Goal: Information Seeking & Learning: Learn about a topic

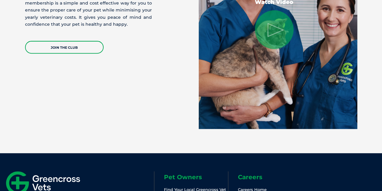
scroll to position [1347, 0]
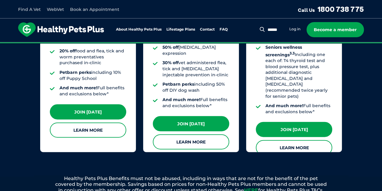
scroll to position [605, 0]
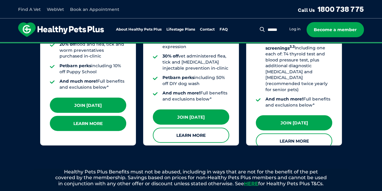
click at [99, 117] on link "Learn More" at bounding box center [88, 123] width 76 height 15
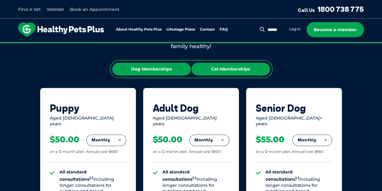
scroll to position [332, 0]
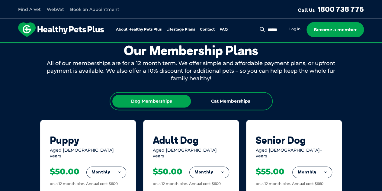
click at [245, 93] on div "Dog Memberships Cat Memberships" at bounding box center [191, 101] width 163 height 18
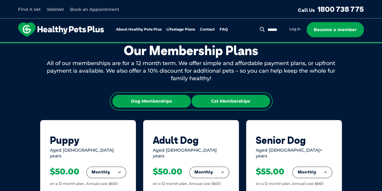
click at [243, 99] on div "Cat Memberships" at bounding box center [231, 101] width 79 height 13
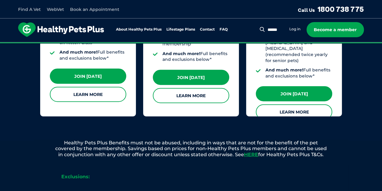
scroll to position [635, 0]
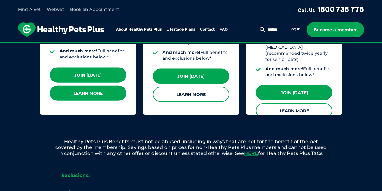
click at [75, 87] on link "Learn More" at bounding box center [88, 93] width 76 height 15
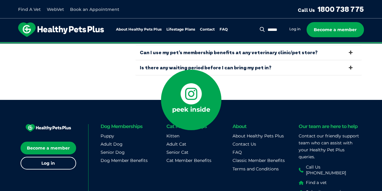
scroll to position [2157, 0]
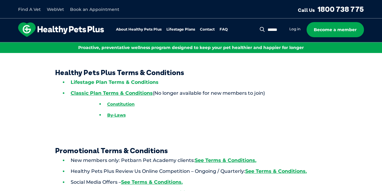
click at [130, 83] on link "Lifestage Plan Terms & Conditions" at bounding box center [115, 82] width 88 height 6
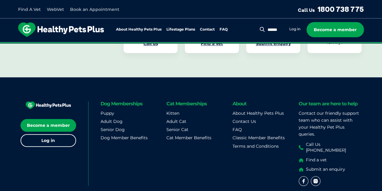
scroll to position [275, 0]
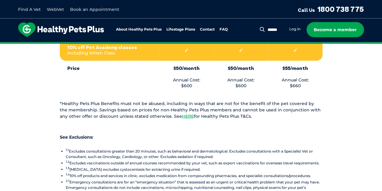
scroll to position [574, 0]
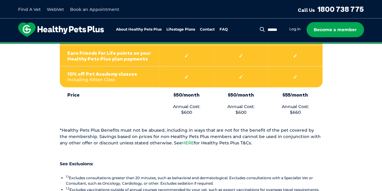
click at [182, 140] on link "HERE" at bounding box center [188, 142] width 12 height 5
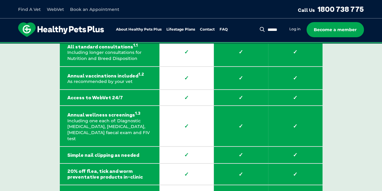
scroll to position [937, 0]
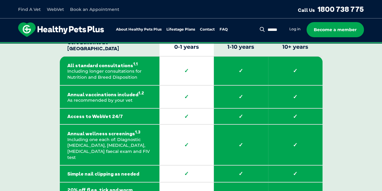
click at [98, 98] on strong "Annual vaccinations included 1.2" at bounding box center [109, 94] width 85 height 8
click at [98, 97] on strong "Annual vaccinations included 1.2" at bounding box center [109, 94] width 85 height 8
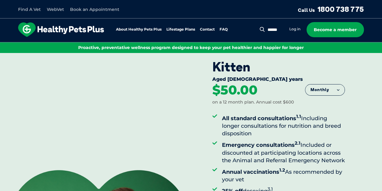
scroll to position [0, 0]
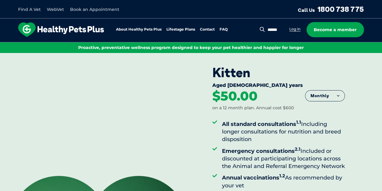
click at [296, 28] on link "Log in" at bounding box center [295, 29] width 11 height 5
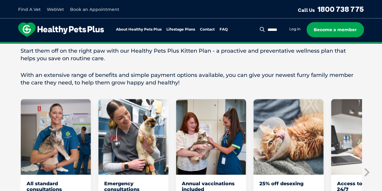
scroll to position [363, 0]
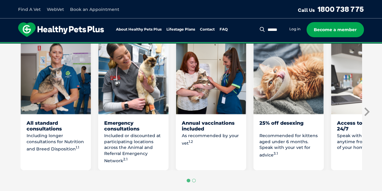
click at [368, 114] on icon "Next slide" at bounding box center [366, 111] width 9 height 9
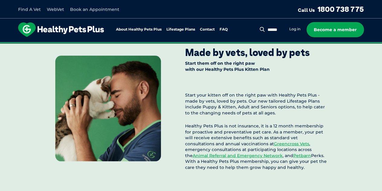
scroll to position [605, 0]
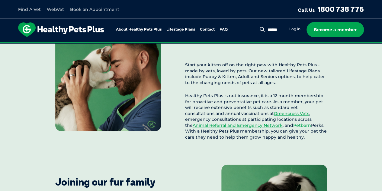
click at [293, 128] on link "Petbarn" at bounding box center [302, 124] width 18 height 5
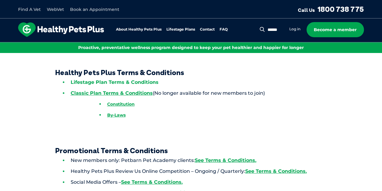
click at [132, 83] on link "Lifestage Plan Terms & Conditions" at bounding box center [115, 82] width 88 height 6
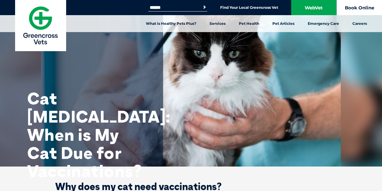
click at [361, 4] on link "Book Online" at bounding box center [359, 7] width 45 height 15
click at [355, 11] on link "Book Online" at bounding box center [359, 7] width 45 height 15
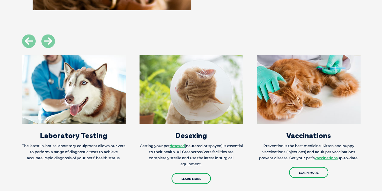
scroll to position [695, 0]
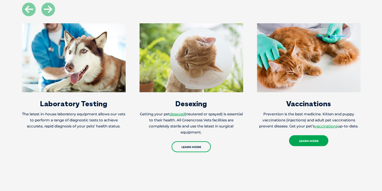
click at [300, 138] on link "Learn More" at bounding box center [308, 140] width 39 height 11
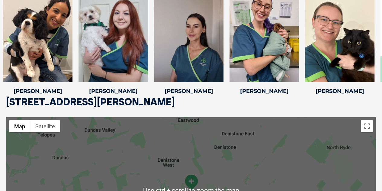
click at [245, 99] on div "Meet Our West Ryde Team [PERSON_NAME] [PERSON_NAME] Veterinary Director [PERSON…" at bounding box center [191, 22] width 382 height 196
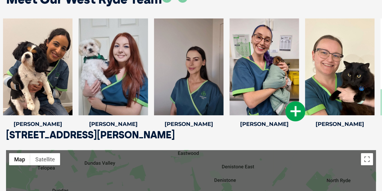
scroll to position [884, 0]
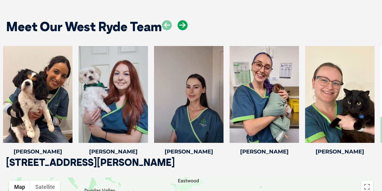
click at [184, 25] on icon at bounding box center [183, 25] width 10 height 10
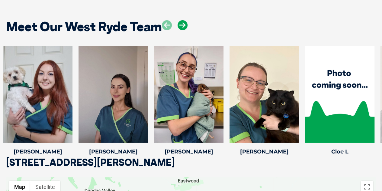
click at [184, 24] on icon at bounding box center [183, 25] width 10 height 10
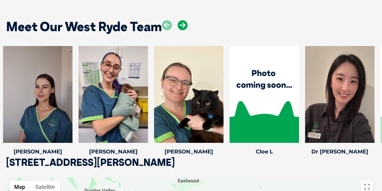
click at [183, 25] on icon at bounding box center [183, 25] width 10 height 10
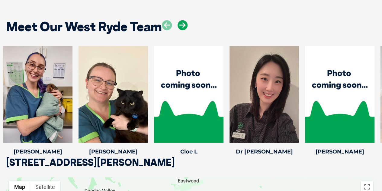
click at [183, 25] on icon at bounding box center [183, 25] width 10 height 10
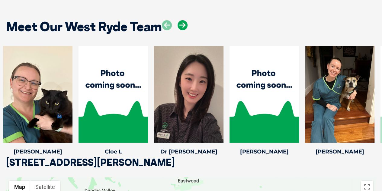
click at [183, 25] on icon at bounding box center [183, 25] width 10 height 10
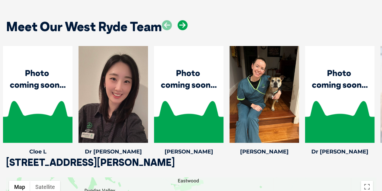
click at [183, 25] on icon at bounding box center [183, 25] width 10 height 10
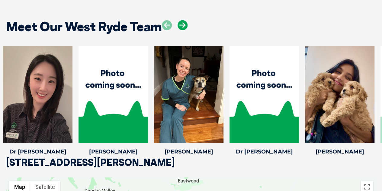
click at [183, 25] on icon at bounding box center [183, 25] width 10 height 10
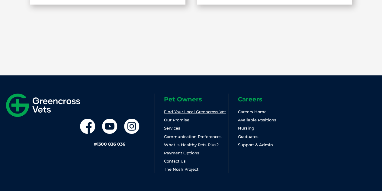
scroll to position [1246, 0]
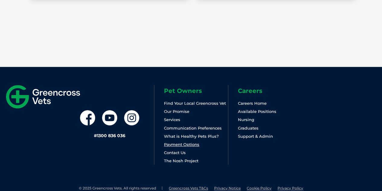
click at [193, 144] on link "Payment Options" at bounding box center [181, 144] width 35 height 5
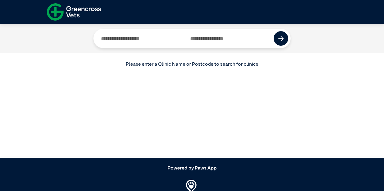
click at [148, 43] on input "Search by Clinic Name" at bounding box center [140, 38] width 89 height 19
type input "*********"
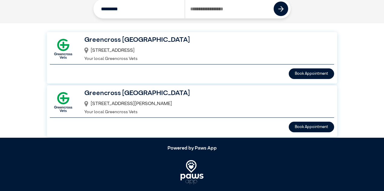
scroll to position [30, 0]
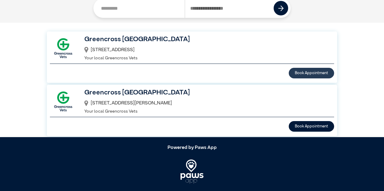
click at [301, 76] on button "Book Appointment" at bounding box center [311, 73] width 45 height 11
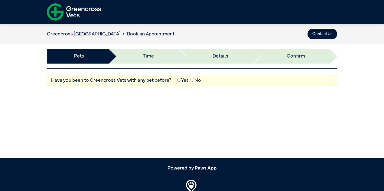
click at [194, 81] on label "No" at bounding box center [195, 80] width 11 height 7
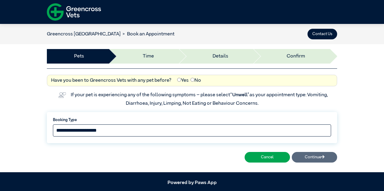
click at [89, 131] on select "**********" at bounding box center [192, 130] width 278 height 12
select select "*****"
click at [53, 124] on select "**********" at bounding box center [192, 130] width 278 height 12
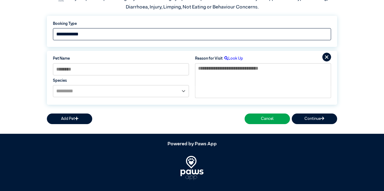
scroll to position [103, 0]
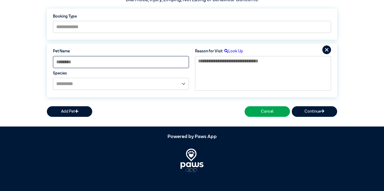
click at [150, 57] on input at bounding box center [121, 62] width 136 height 12
click at [115, 60] on input at bounding box center [121, 62] width 136 height 12
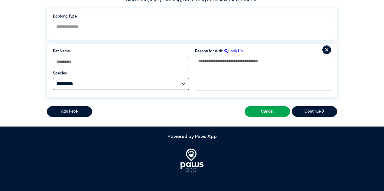
click at [106, 83] on select "**********" at bounding box center [121, 84] width 136 height 12
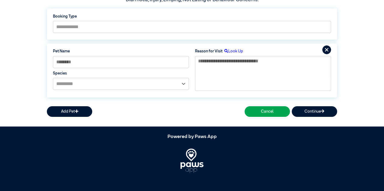
click at [229, 47] on div "**********" at bounding box center [192, 69] width 284 height 45
click at [239, 51] on label "Look Up" at bounding box center [232, 51] width 21 height 6
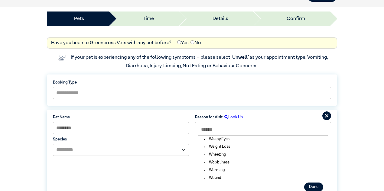
scroll to position [19, 0]
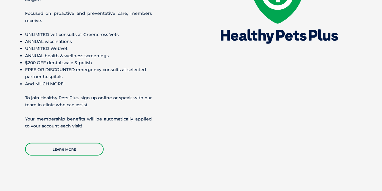
scroll to position [846, 0]
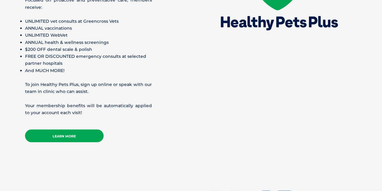
click at [50, 133] on link "Learn More" at bounding box center [64, 135] width 79 height 13
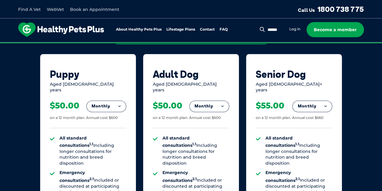
scroll to position [363, 0]
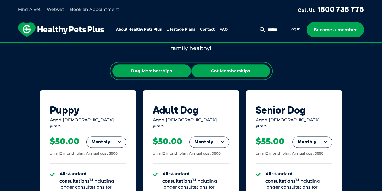
click at [225, 67] on div "Cat Memberships" at bounding box center [231, 70] width 79 height 13
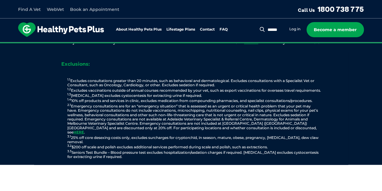
scroll to position [756, 0]
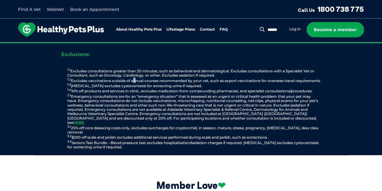
click at [133, 75] on p "1.1 Excludes consultations greater than 20 minutes, such as behavioral and derm…" at bounding box center [194, 108] width 296 height 81
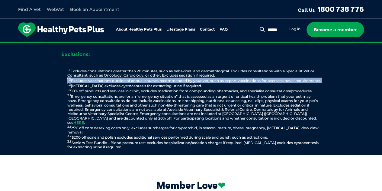
click at [133, 75] on p "1.1 Excludes consultations greater than 20 minutes, such as behavioral and derm…" at bounding box center [194, 108] width 296 height 81
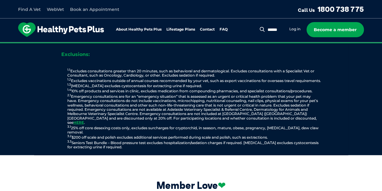
click at [338, 84] on p "1.1 Excludes consultations greater than 20 minutes, such as behavioral and derm…" at bounding box center [194, 108] width 296 height 81
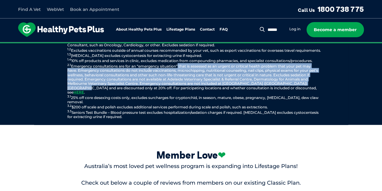
drag, startPoint x: 177, startPoint y: 68, endPoint x: 323, endPoint y: 84, distance: 146.9
click at [322, 83] on p "1.1 Excludes consultations greater than 20 minutes, such as behavioral and derm…" at bounding box center [194, 78] width 296 height 81
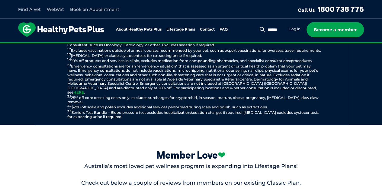
click at [323, 149] on div "Member Love ❤" at bounding box center [192, 155] width 342 height 12
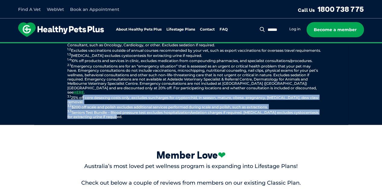
drag, startPoint x: 83, startPoint y: 93, endPoint x: 166, endPoint y: 122, distance: 87.8
click at [165, 117] on div "Exclusions: 1.1 Excludes consultations greater than 20 minutes, such as behavio…" at bounding box center [191, 69] width 314 height 112
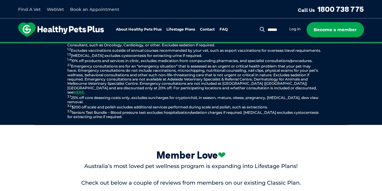
drag, startPoint x: 122, startPoint y: 135, endPoint x: 148, endPoint y: 126, distance: 27.4
click at [123, 135] on div "Member Love ❤ Australia’s most loved pet wellness program is expanding into Lif…" at bounding box center [191, 192] width 382 height 135
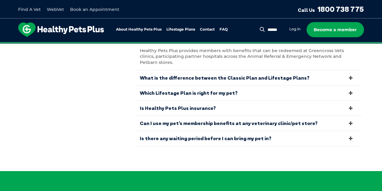
scroll to position [1239, 0]
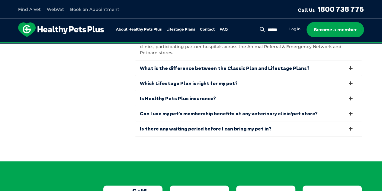
click at [292, 106] on link "Can I use my pet’s membership benefits at any veterinary clinic/pet store?" at bounding box center [248, 113] width 227 height 15
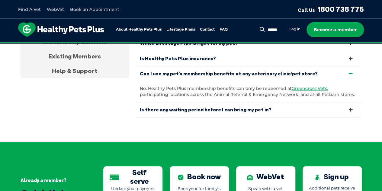
scroll to position [1179, 0]
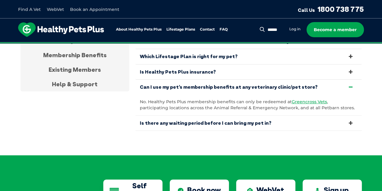
click at [222, 119] on link "Is there any waiting period before I can bring my pet in?" at bounding box center [248, 122] width 227 height 15
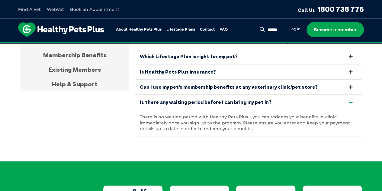
click at [203, 67] on link "Is Healthy Pets Plus insurance?" at bounding box center [248, 71] width 227 height 15
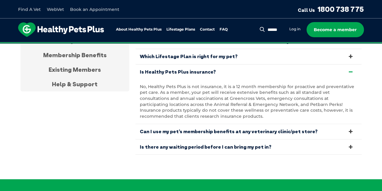
scroll to position [1149, 0]
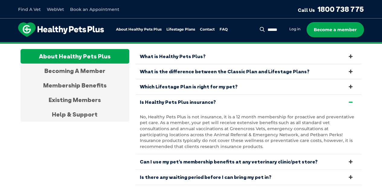
click at [228, 67] on link "What is the difference between the Classic Plan and Lifestage Plans?" at bounding box center [248, 71] width 227 height 15
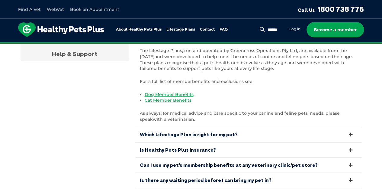
scroll to position [1239, 0]
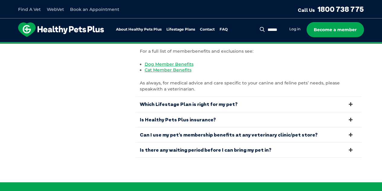
click at [209, 100] on link "Which Lifestage Plan is right for my pet?" at bounding box center [248, 104] width 227 height 15
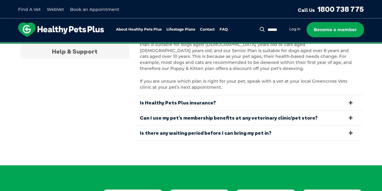
scroll to position [1179, 0]
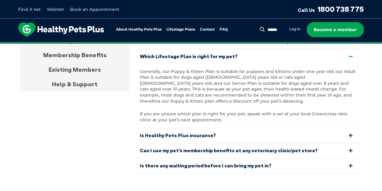
click at [247, 52] on link "Which Lifestage Plan is right for my pet?" at bounding box center [248, 56] width 227 height 15
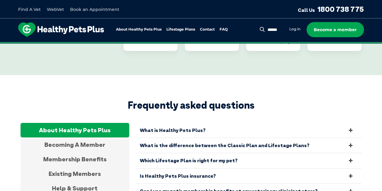
scroll to position [1088, 0]
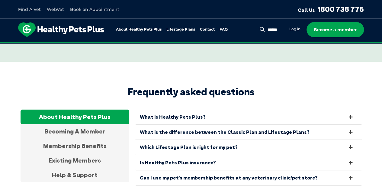
click at [218, 120] on link "What is Healthy Pets Plus?" at bounding box center [248, 116] width 227 height 15
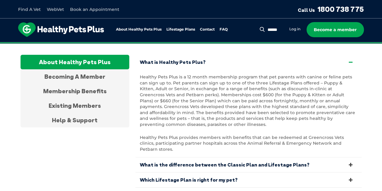
scroll to position [1149, 0]
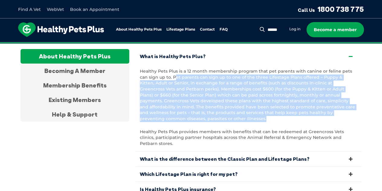
drag, startPoint x: 166, startPoint y: 74, endPoint x: 371, endPoint y: 114, distance: 208.7
click at [369, 115] on section "Frequently asked questions About Healthy Pets Plus Becoming A Member Membership…" at bounding box center [191, 126] width 382 height 251
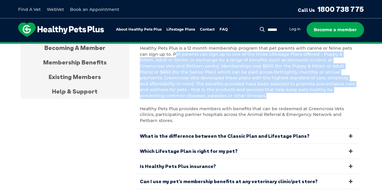
scroll to position [1209, 0]
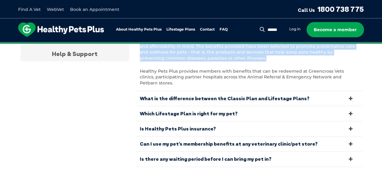
click at [210, 151] on link "Is there any waiting period before I can bring my pet in?" at bounding box center [248, 158] width 227 height 15
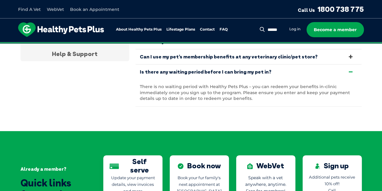
click at [224, 27] on div "About Healthy Pets Plus Lifestage Plans Dog Memberships Puppy Adult Dog Senior …" at bounding box center [127, 29] width 218 height 15
click at [225, 29] on link "FAQ" at bounding box center [224, 30] width 8 height 4
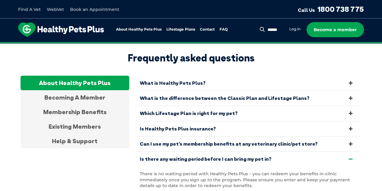
scroll to position [1121, 0]
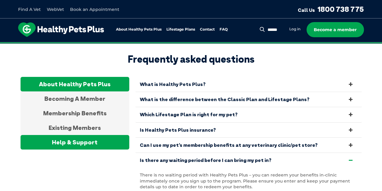
click at [103, 140] on div "Help & Support" at bounding box center [75, 142] width 109 height 15
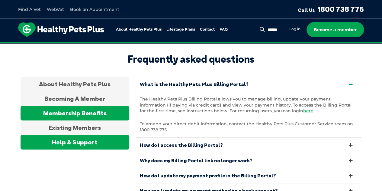
click at [91, 114] on div "Membership Benefits" at bounding box center [75, 113] width 109 height 15
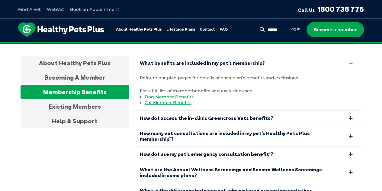
scroll to position [1151, 0]
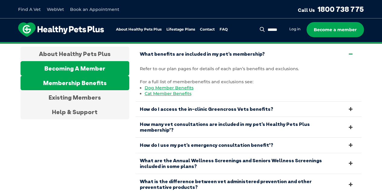
click at [110, 61] on div "Becoming A Member" at bounding box center [75, 68] width 109 height 15
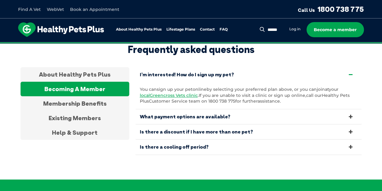
scroll to position [1121, 0]
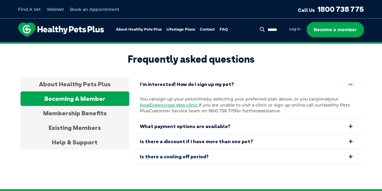
click at [208, 150] on link "Is there a cooling off period?" at bounding box center [248, 156] width 227 height 15
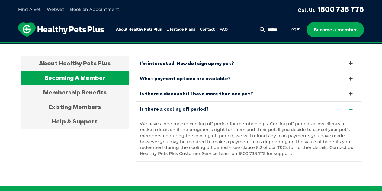
scroll to position [1151, 0]
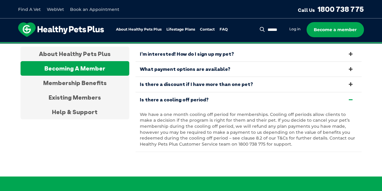
click at [220, 66] on link "What payment options are available?" at bounding box center [248, 69] width 227 height 15
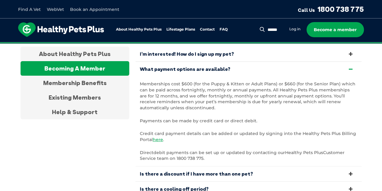
drag, startPoint x: 213, startPoint y: 54, endPoint x: 252, endPoint y: 69, distance: 42.1
click at [213, 53] on link "I’m interested! How do I sign up my pet?" at bounding box center [248, 54] width 227 height 15
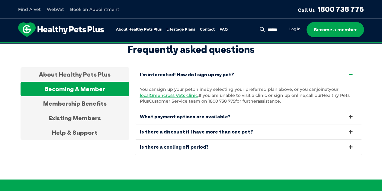
scroll to position [1121, 0]
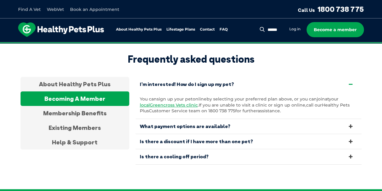
drag, startPoint x: 346, startPoint y: 97, endPoint x: 282, endPoint y: 66, distance: 71.8
click at [281, 66] on div "Frequently asked questions About Healthy Pets Plus Becoming A Member Membership…" at bounding box center [192, 109] width 342 height 112
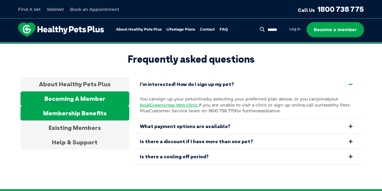
click at [96, 106] on div "Membership Benefits" at bounding box center [75, 113] width 109 height 15
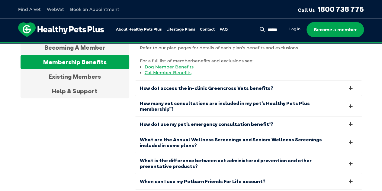
scroll to position [1181, 0]
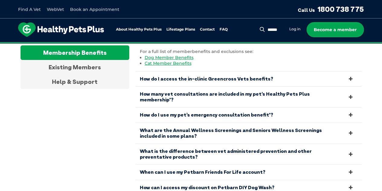
click at [230, 76] on link "How do I access the in-clinic Greencross Vets benefits?" at bounding box center [248, 78] width 227 height 15
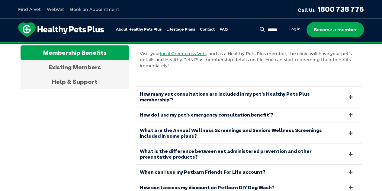
scroll to position [1151, 0]
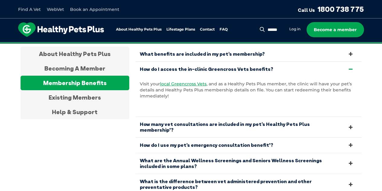
click at [349, 66] on icon at bounding box center [351, 69] width 7 height 6
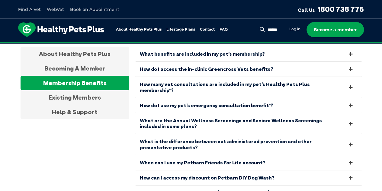
click at [339, 80] on link "How many vet consultations are included in my pet’s Healthy Pets Plus membershi…" at bounding box center [248, 87] width 227 height 21
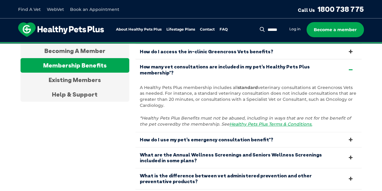
scroll to position [1181, 0]
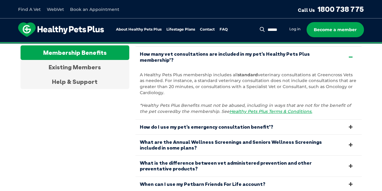
click at [347, 49] on link "How many vet consultations are included in my pet’s Healthy Pets Plus membershi…" at bounding box center [248, 57] width 227 height 21
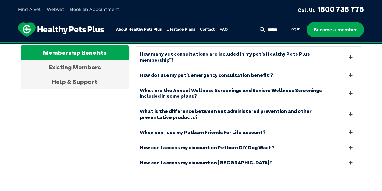
click at [239, 68] on link "How do I use my pet’s emergency consultation benefit*?" at bounding box center [248, 75] width 227 height 15
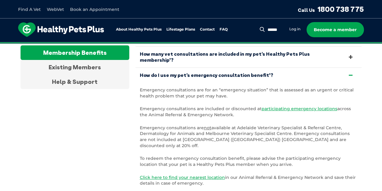
click at [239, 68] on link "How do I use my pet’s emergency consultation benefit*?" at bounding box center [248, 75] width 227 height 15
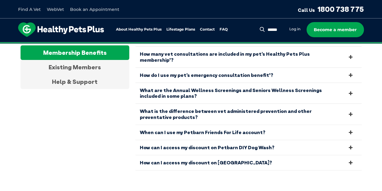
scroll to position [1211, 0]
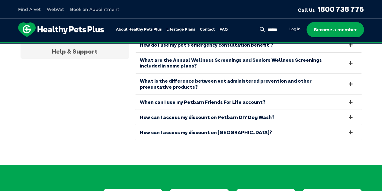
click at [262, 56] on link "What are the Annual Wellness Screenings and Seniors Wellness Screenings include…" at bounding box center [248, 63] width 227 height 21
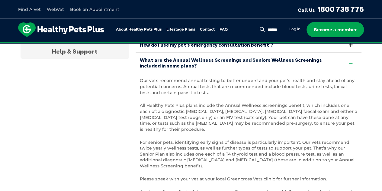
click at [187, 53] on link "What are the Annual Wellness Screenings and Seniors Wellness Screenings include…" at bounding box center [248, 63] width 227 height 21
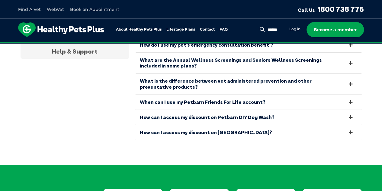
click at [226, 74] on link "What is the difference between vet administered prevention and other preventati…" at bounding box center [248, 83] width 227 height 21
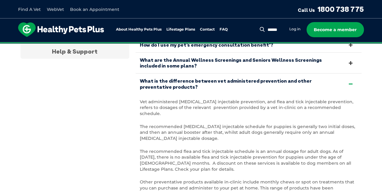
click at [201, 73] on link "What is the difference between vet administered prevention and other preventati…" at bounding box center [248, 83] width 227 height 21
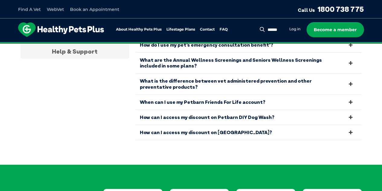
click at [204, 95] on link "When can I use my Petbarn Friends For Life account?" at bounding box center [248, 102] width 227 height 15
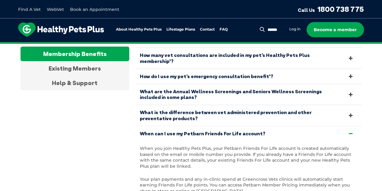
scroll to position [1151, 0]
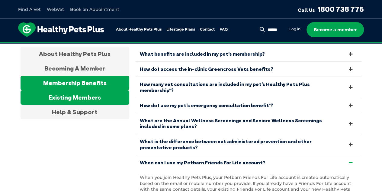
click at [76, 94] on div "Existing Members" at bounding box center [75, 97] width 109 height 15
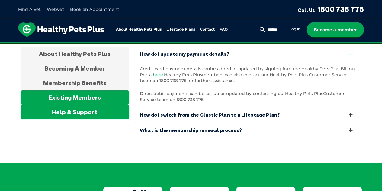
click at [77, 109] on div "Help & Support" at bounding box center [75, 112] width 109 height 15
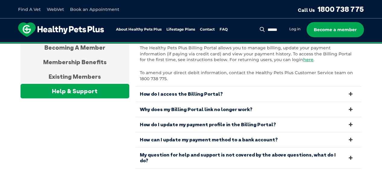
scroll to position [1181, 0]
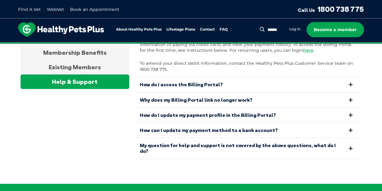
click at [202, 80] on link "How do I access the Billing Portal?" at bounding box center [248, 84] width 227 height 15
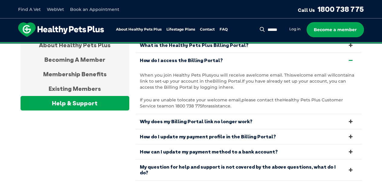
scroll to position [1151, 0]
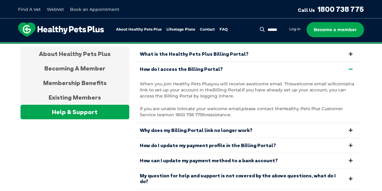
click at [225, 65] on link "How do I access the Billing Portal?" at bounding box center [248, 69] width 227 height 15
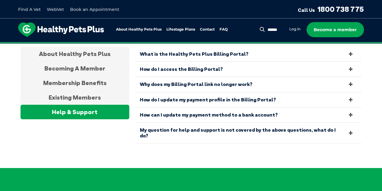
click at [230, 78] on link "Why does my Billing Portal link no longer work?" at bounding box center [248, 84] width 227 height 15
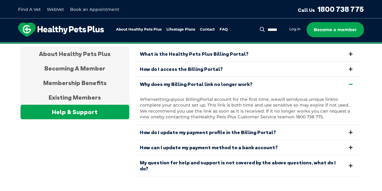
click at [330, 80] on link "Why does my Billing Portal link no longer work?" at bounding box center [248, 84] width 227 height 15
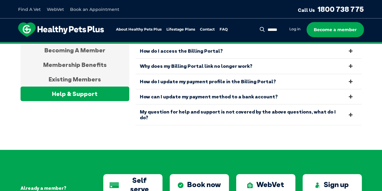
scroll to position [1181, 0]
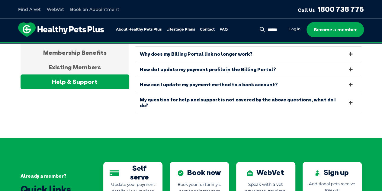
click at [222, 95] on link "My question for help and support is not covered by the above questions, what do…" at bounding box center [248, 102] width 227 height 21
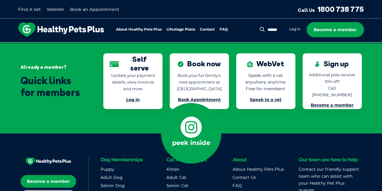
scroll to position [1302, 0]
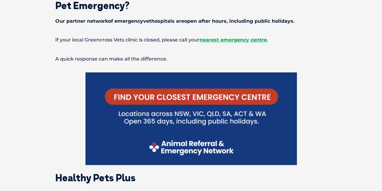
scroll to position [151, 0]
